Goal: Task Accomplishment & Management: Manage account settings

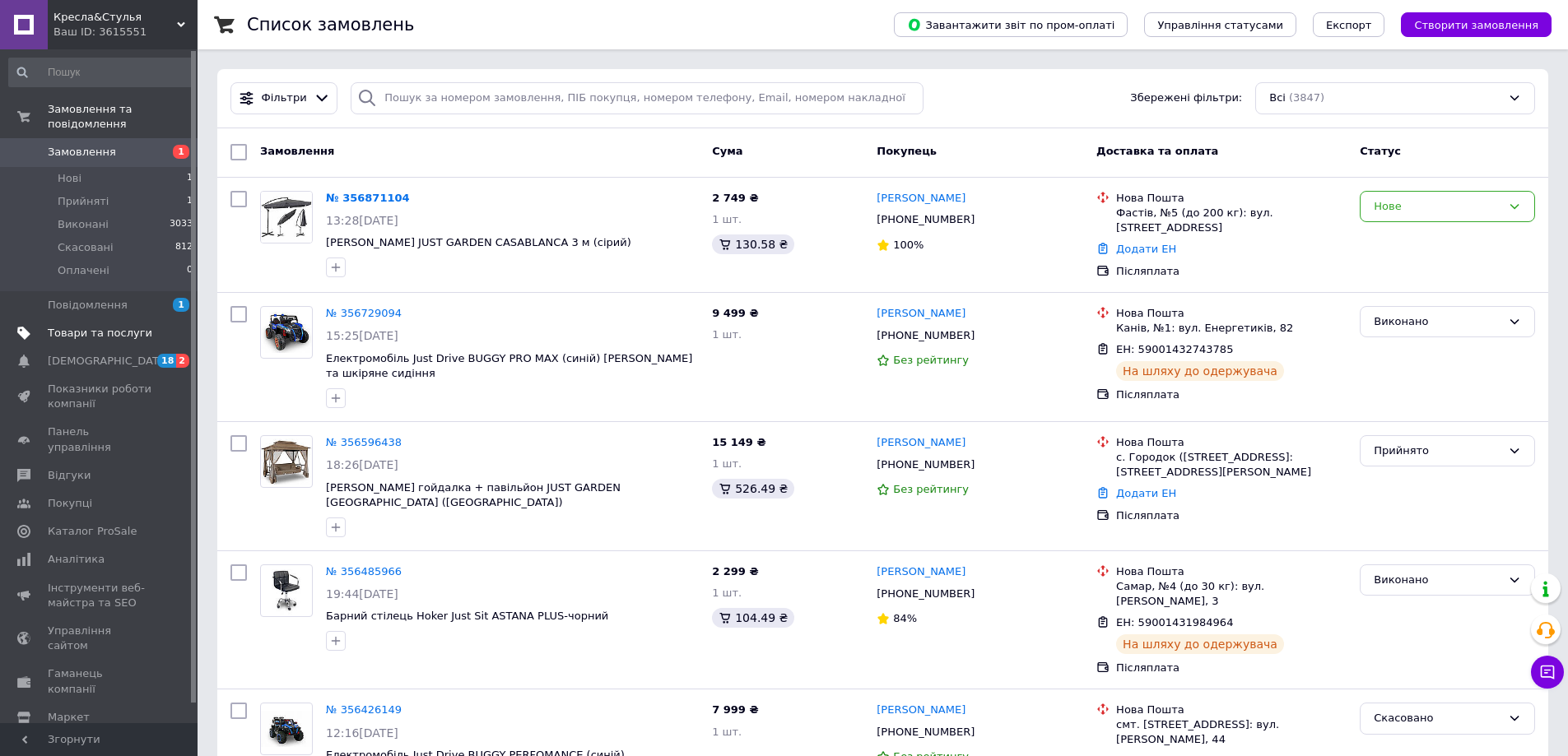
click at [117, 326] on span "Товари та послуги" at bounding box center [100, 332] width 105 height 15
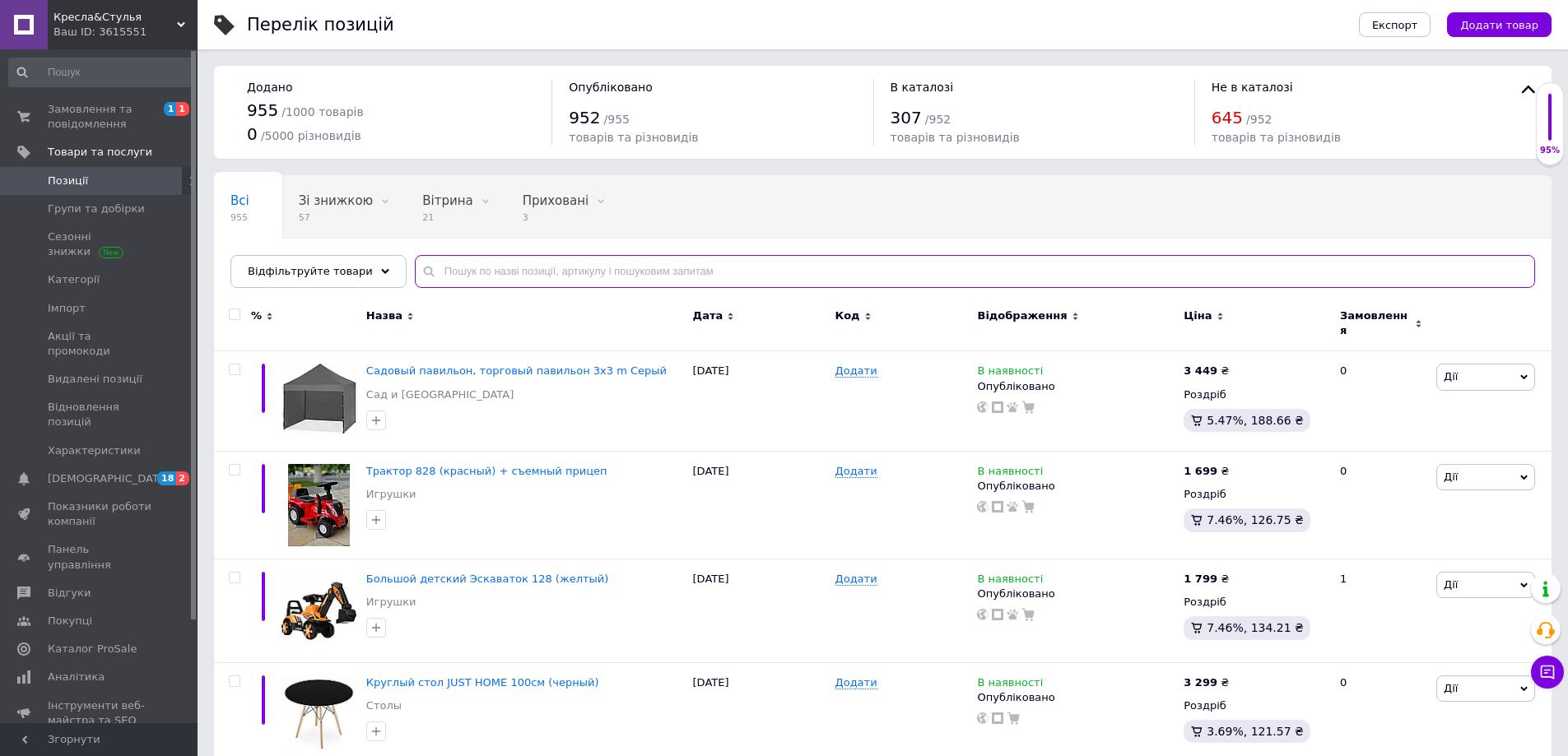
click at [767, 281] on input "text" at bounding box center [974, 271] width 1120 height 33
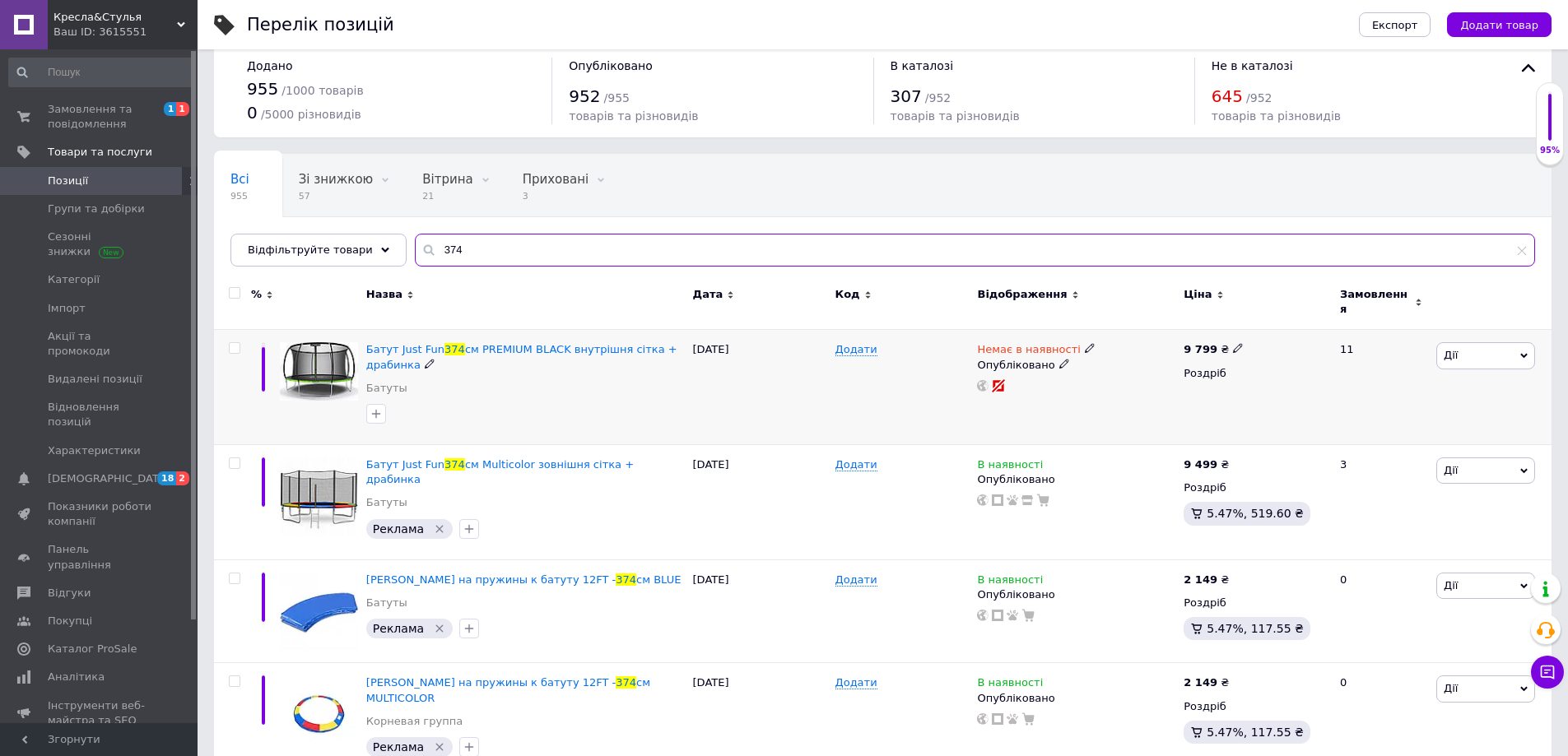
scroll to position [27, 0]
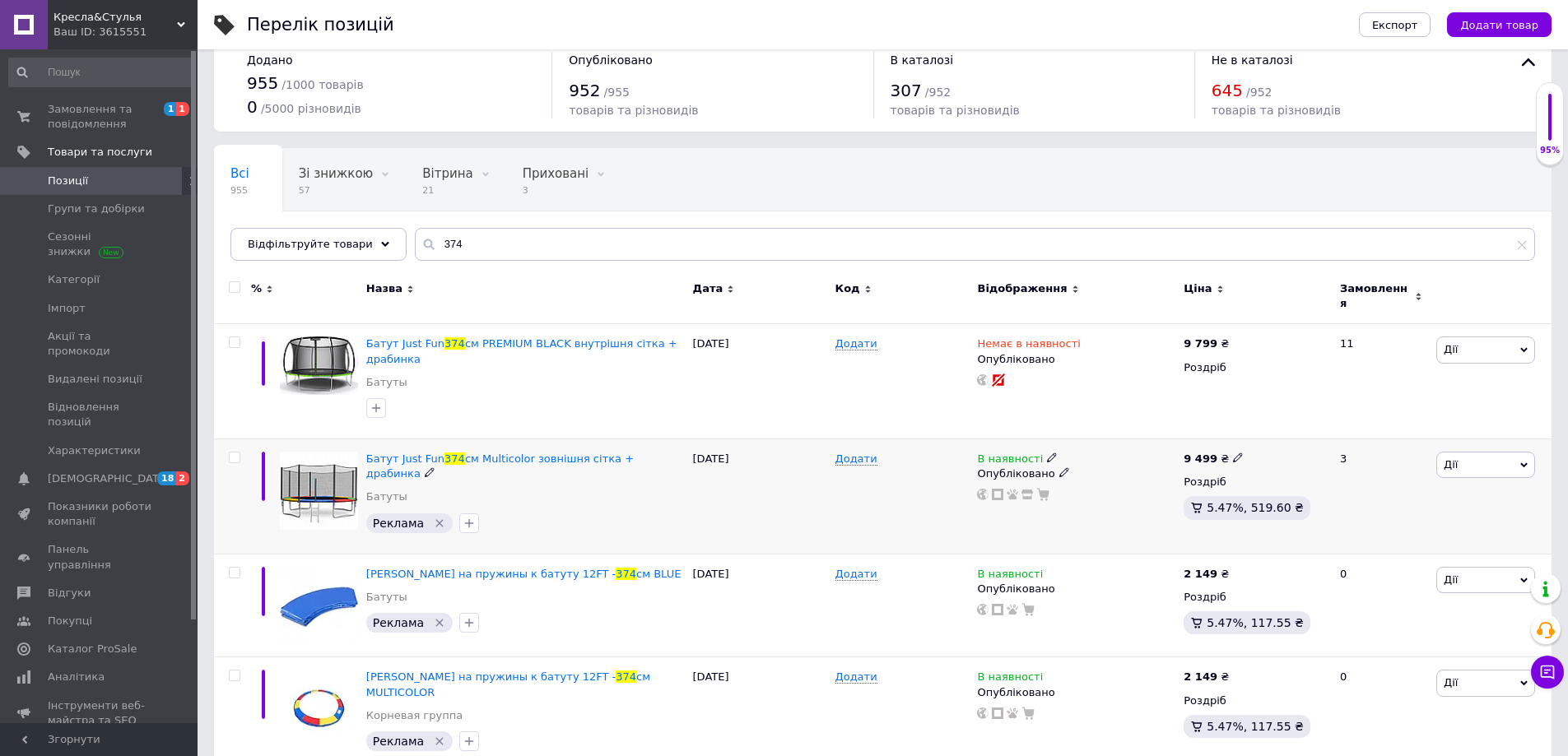
click at [1046, 453] on icon at bounding box center [1051, 457] width 10 height 10
click at [1072, 464] on li "Немає в наявності" at bounding box center [1141, 470] width 156 height 23
click at [895, 487] on div "Додати" at bounding box center [903, 496] width 143 height 115
click at [553, 246] on input "374" at bounding box center [974, 243] width 1120 height 33
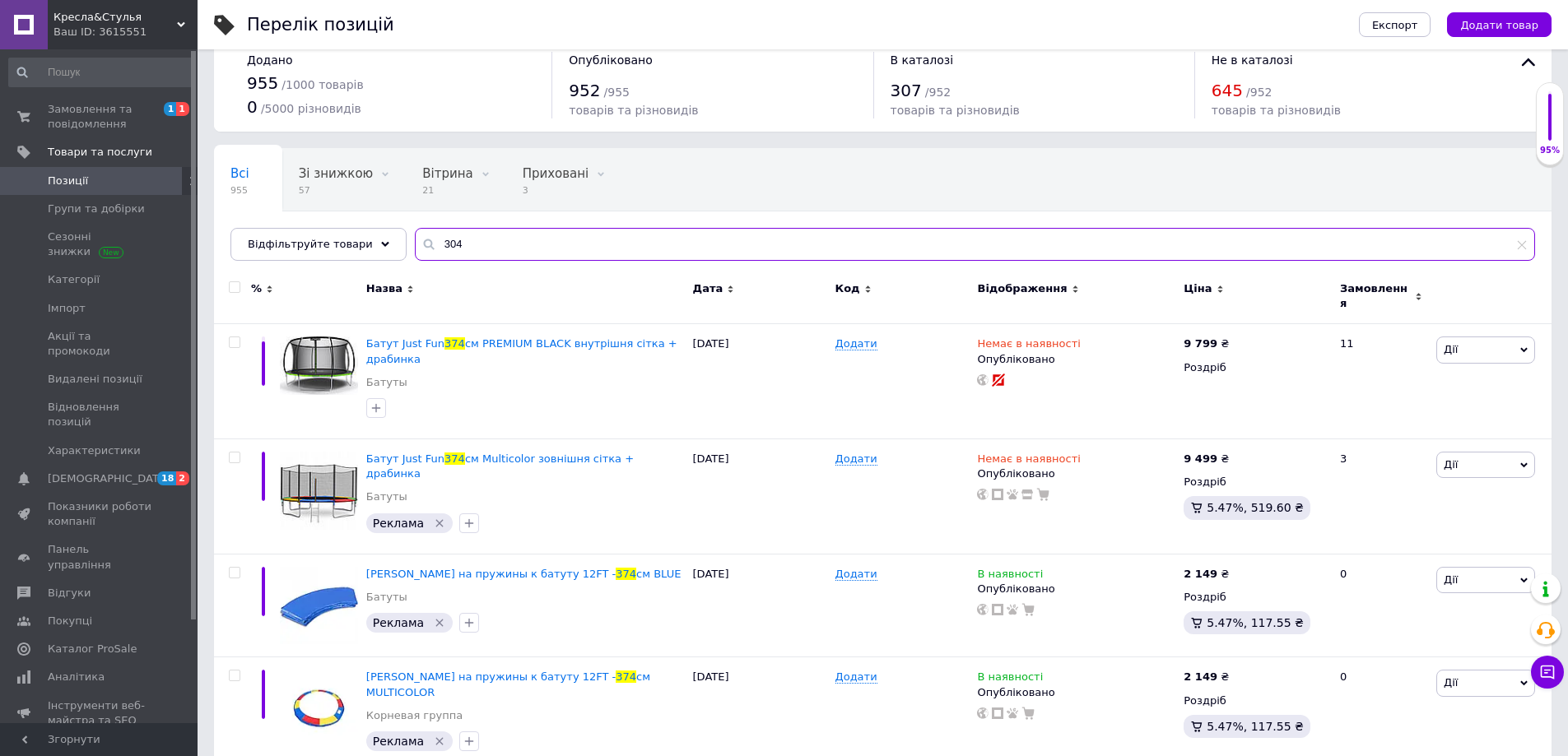
type input "304"
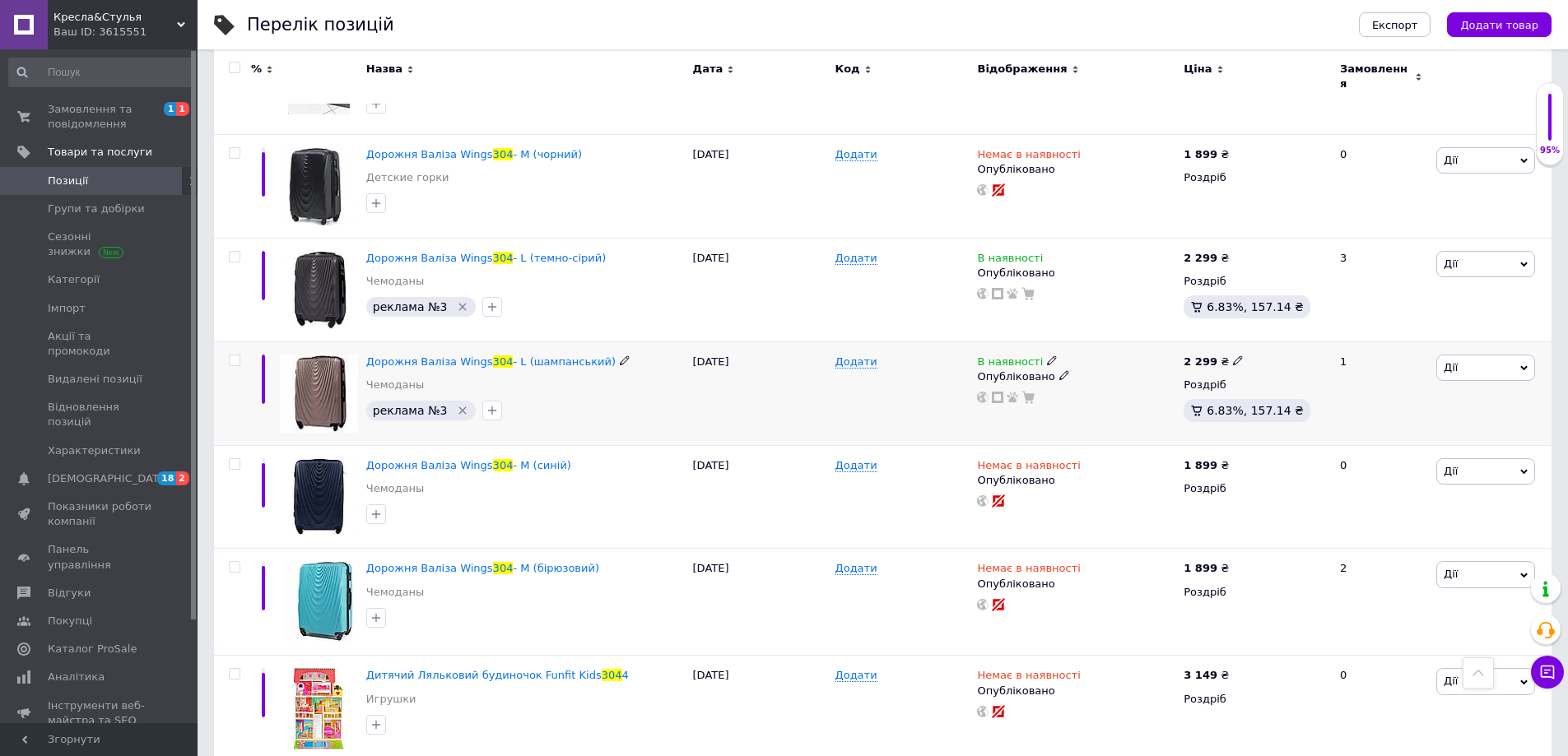
scroll to position [1195, 0]
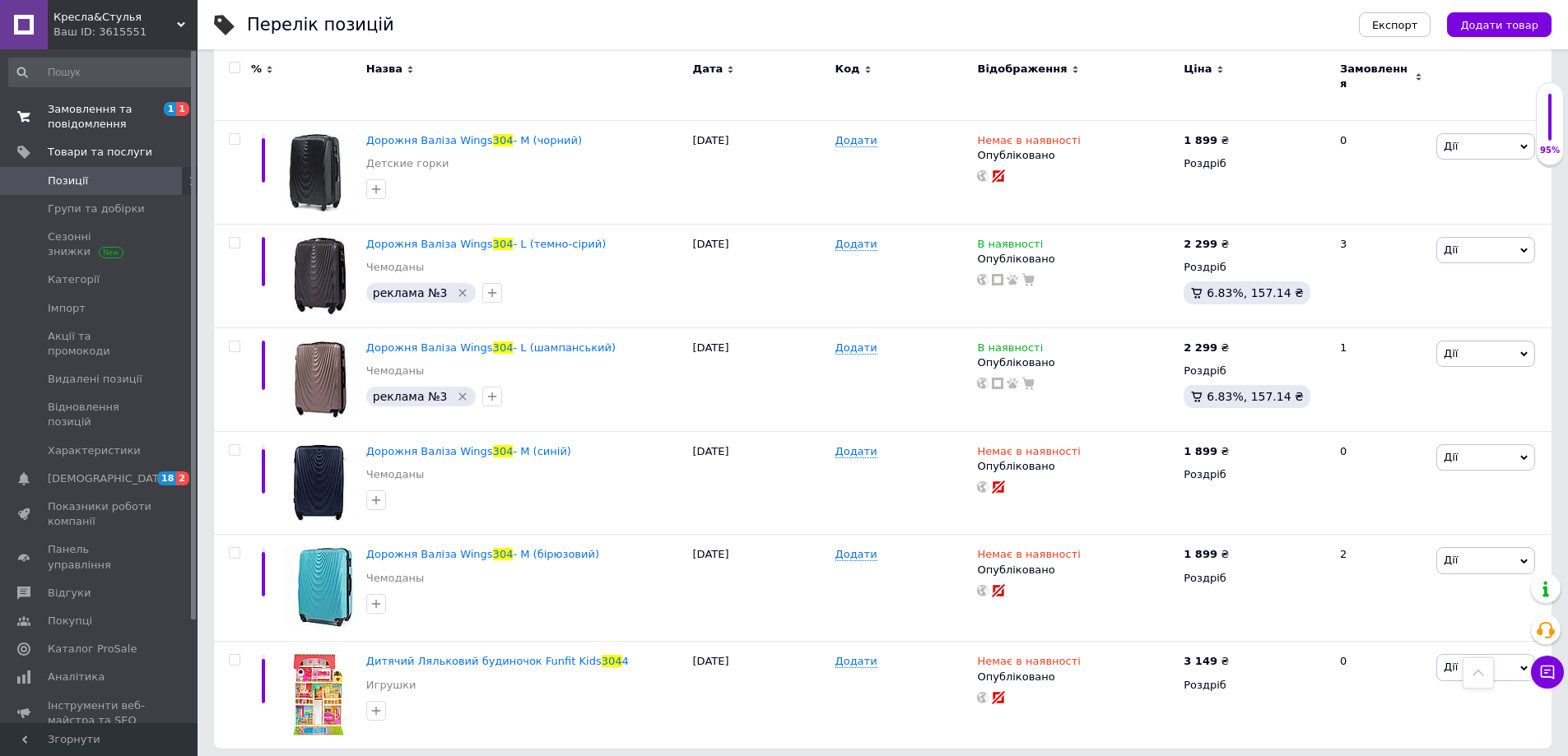
click at [119, 109] on span "Замовлення та повідомлення" at bounding box center [100, 117] width 105 height 30
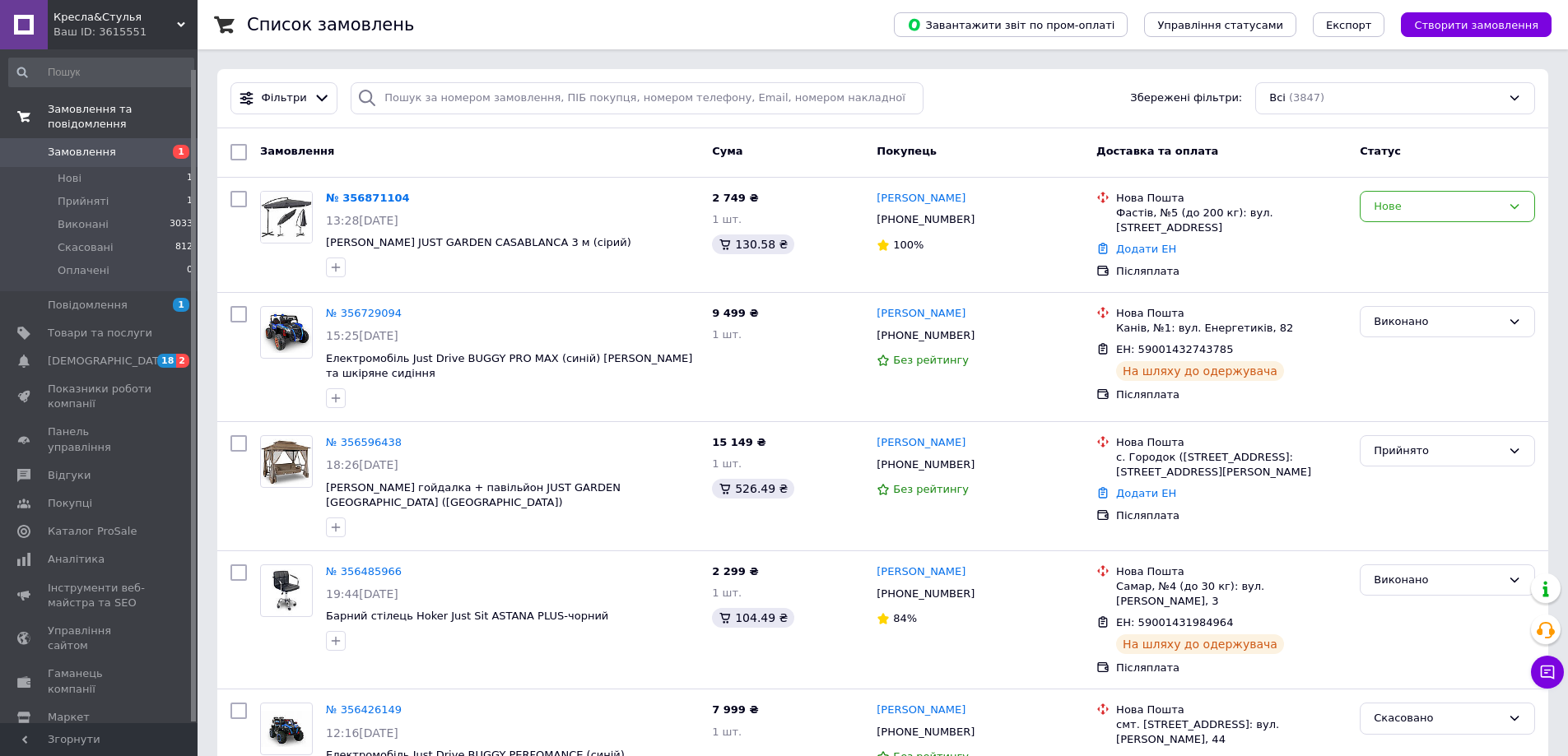
scroll to position [20, 0]
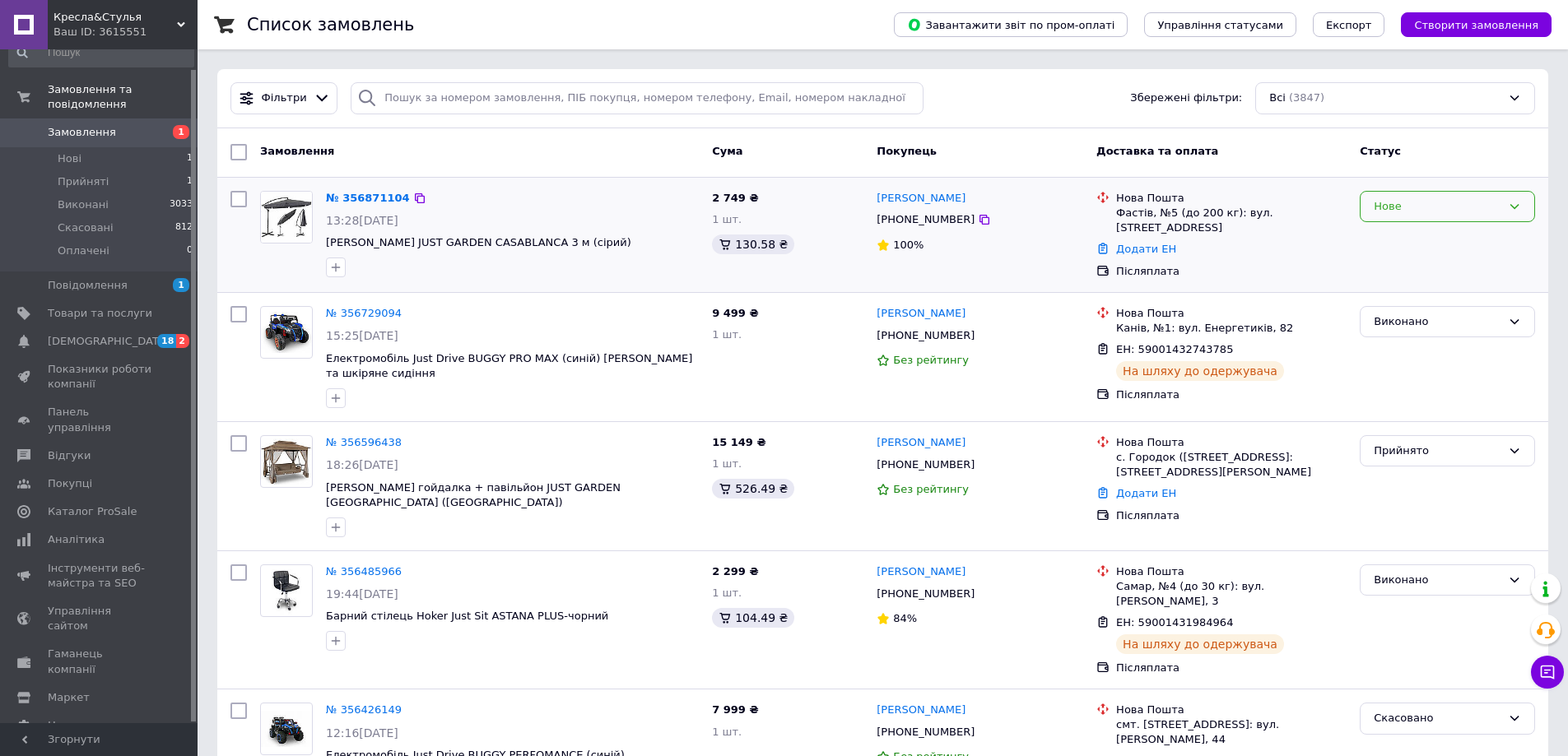
click at [1453, 212] on div "Нове" at bounding box center [1436, 206] width 128 height 17
click at [1429, 240] on li "Прийнято" at bounding box center [1446, 240] width 173 height 31
click at [90, 306] on span "Товари та послуги" at bounding box center [100, 313] width 105 height 15
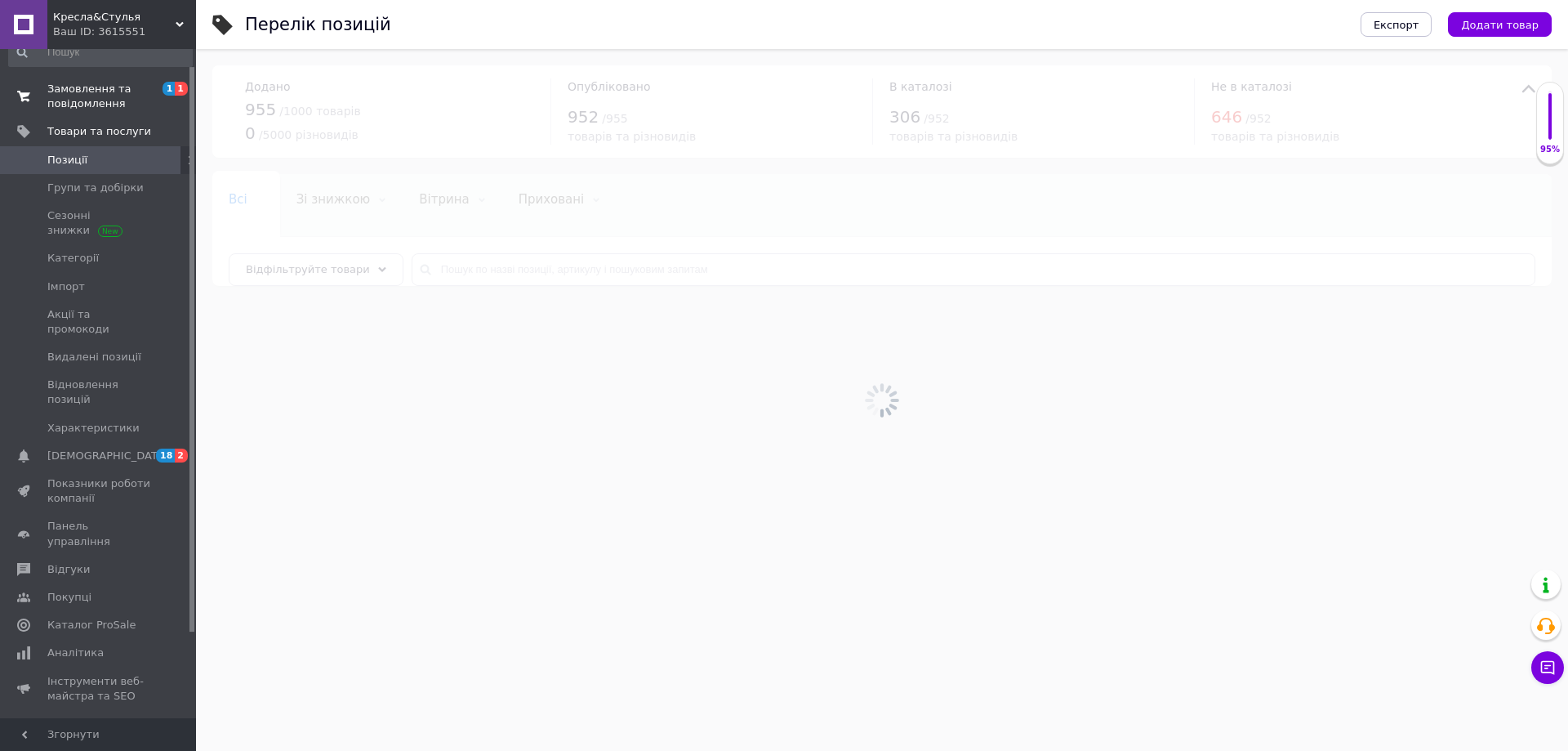
click at [104, 101] on span "Замовлення та повідомлення" at bounding box center [99, 96] width 104 height 29
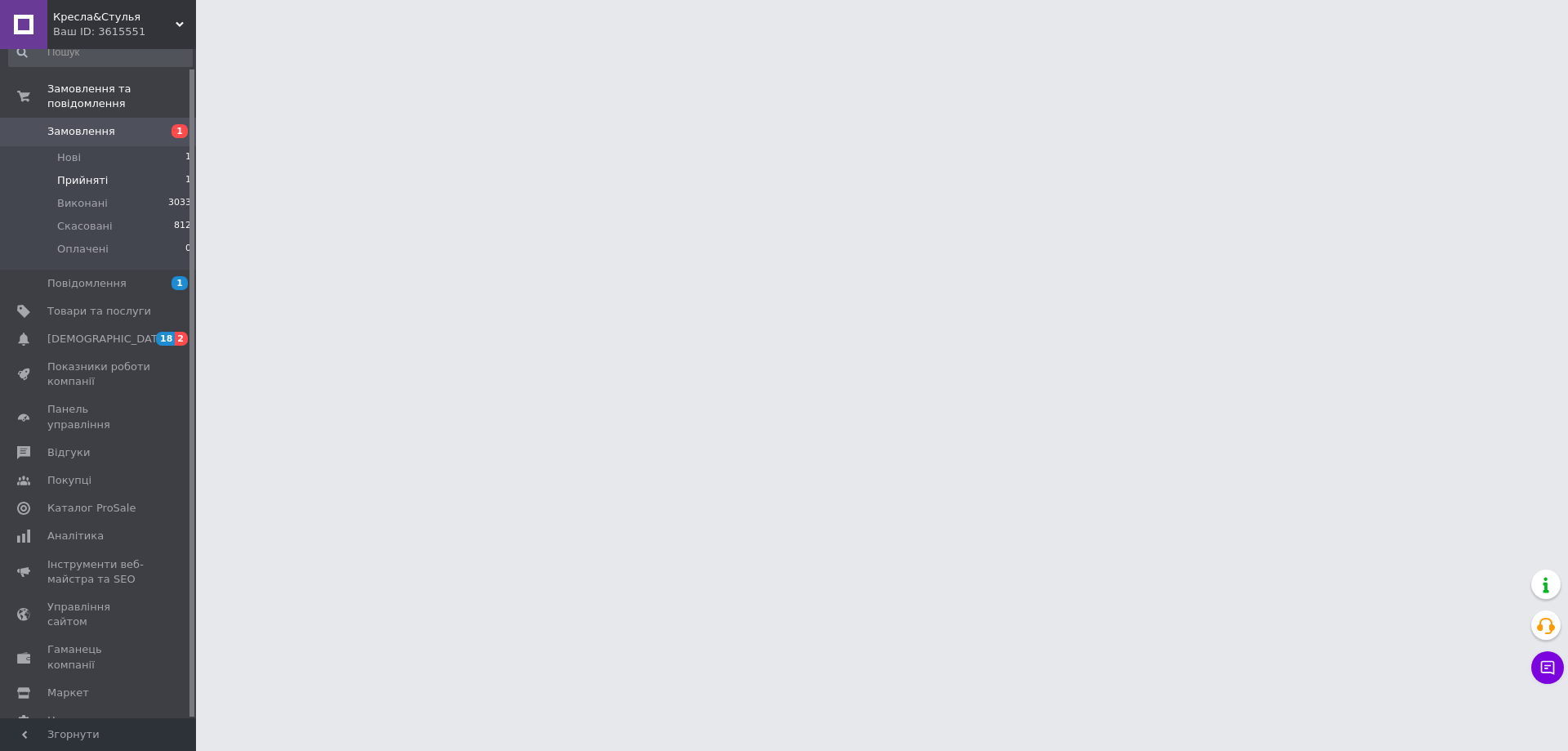
click at [104, 169] on li "Прийняті 1" at bounding box center [100, 180] width 200 height 23
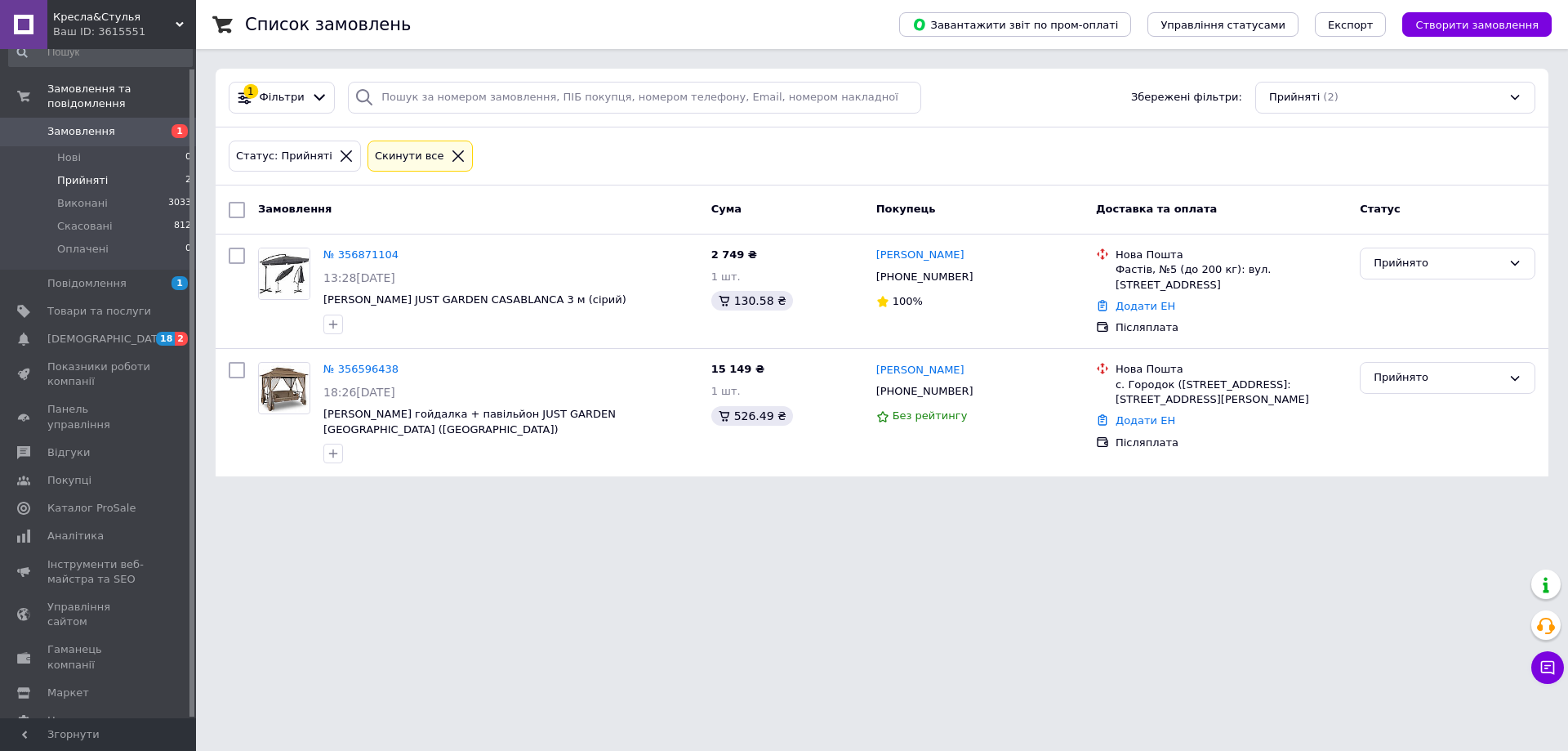
click at [104, 124] on span "Замовлення" at bounding box center [81, 131] width 68 height 15
